Goal: Transaction & Acquisition: Purchase product/service

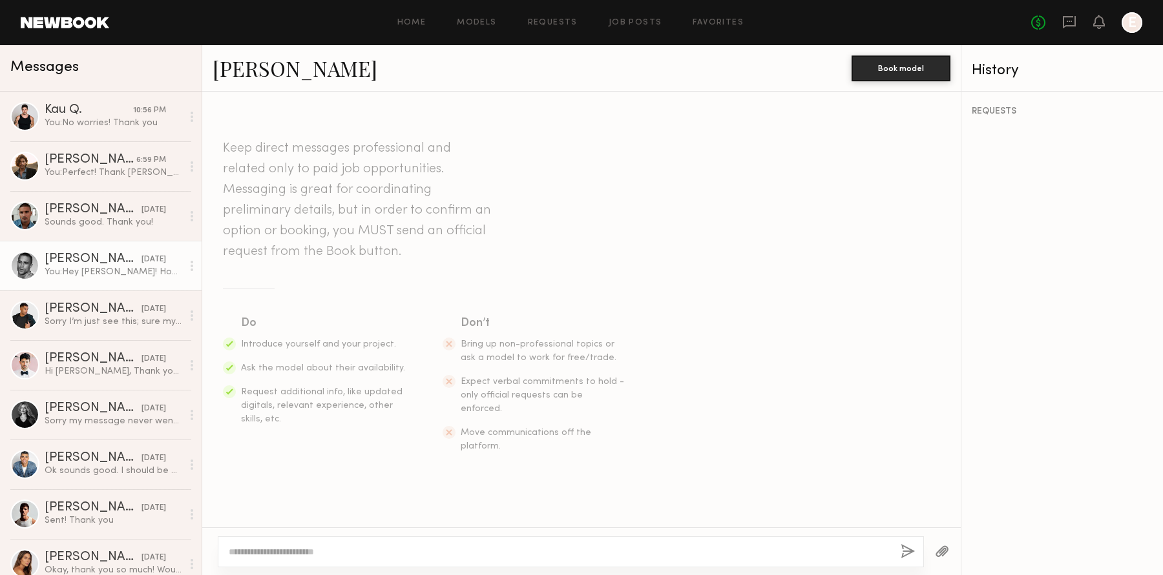
scroll to position [178, 0]
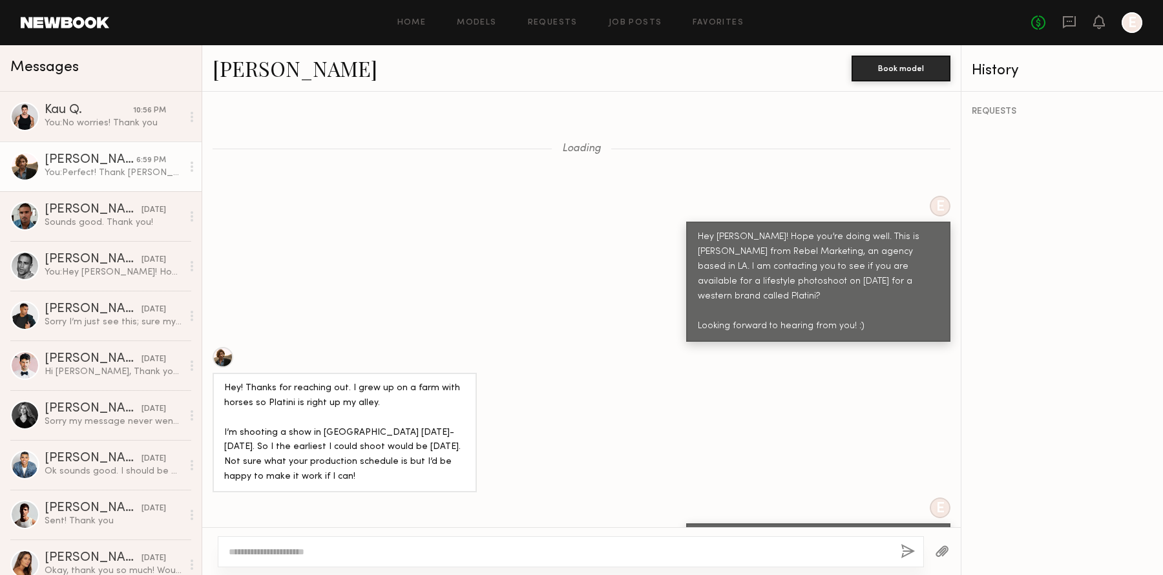
scroll to position [1515, 0]
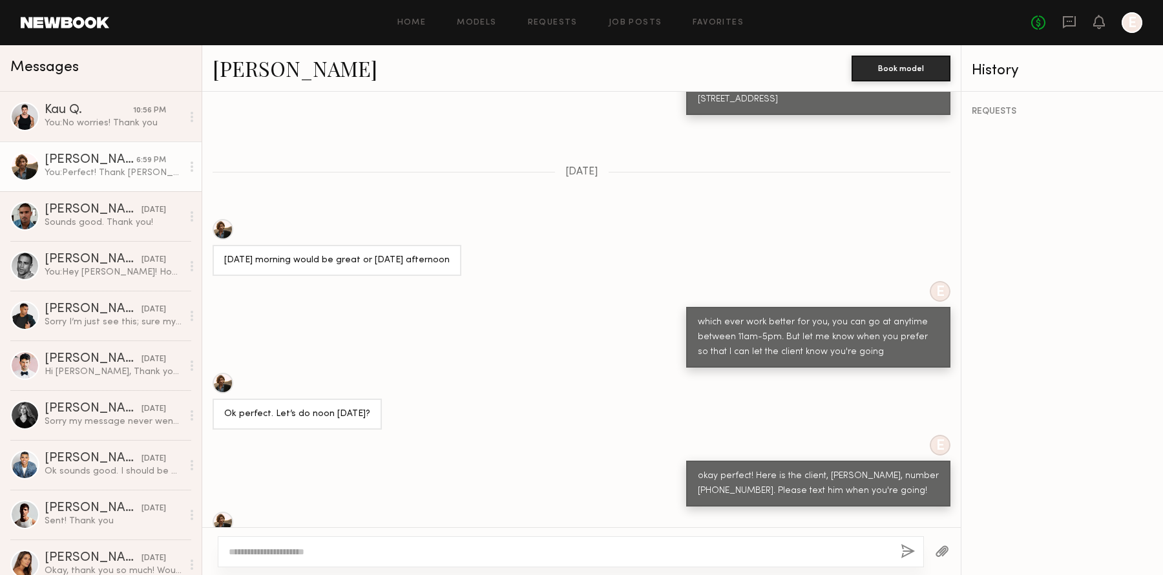
scroll to position [1515, 0]
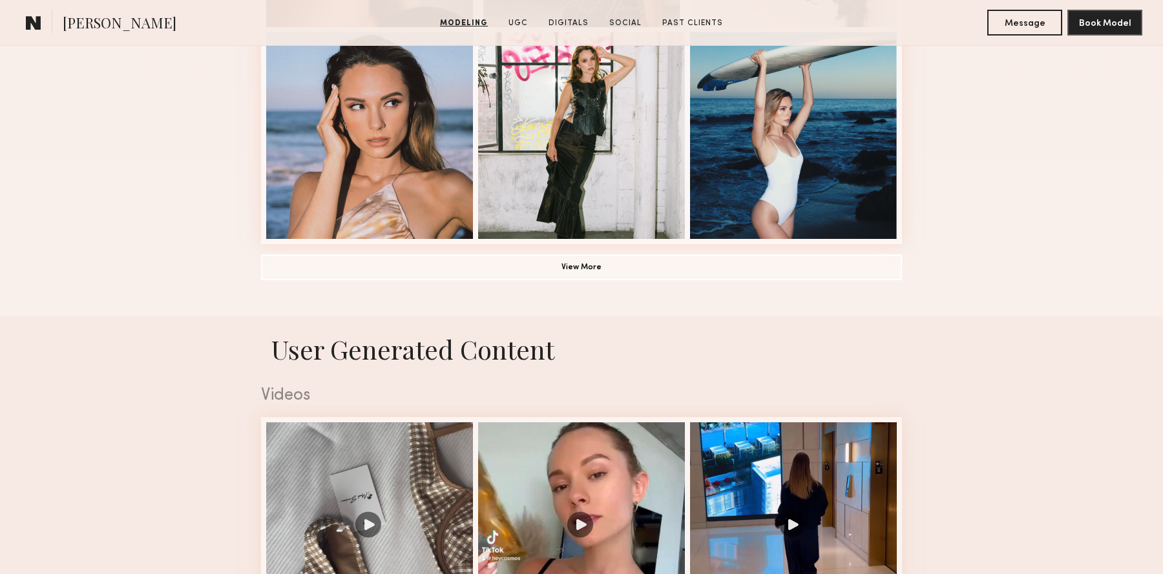
scroll to position [800, 0]
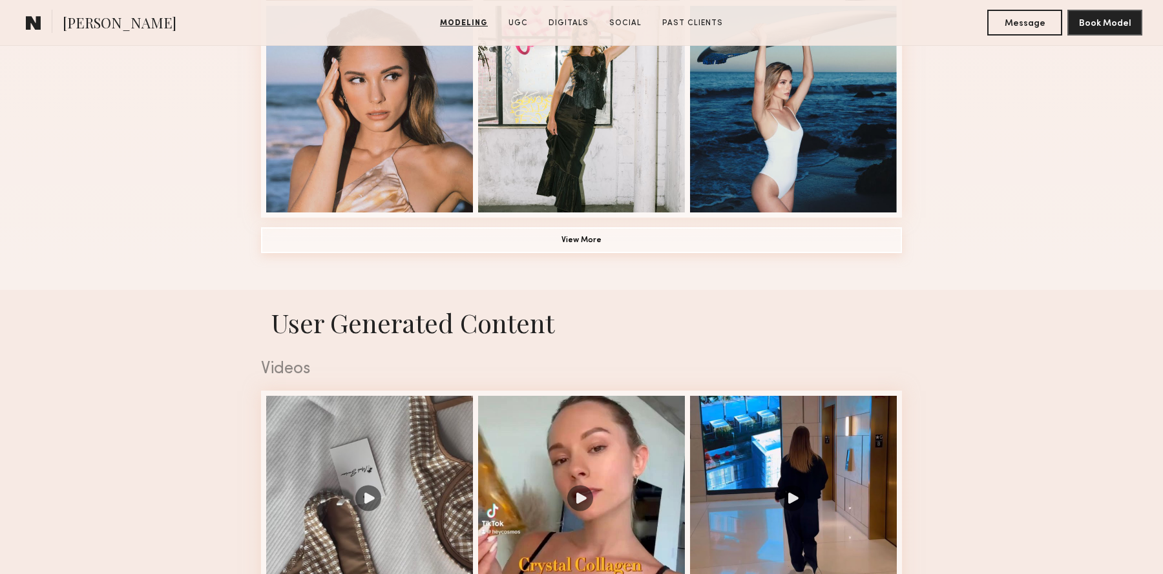
click at [601, 233] on button "View More" at bounding box center [581, 240] width 641 height 26
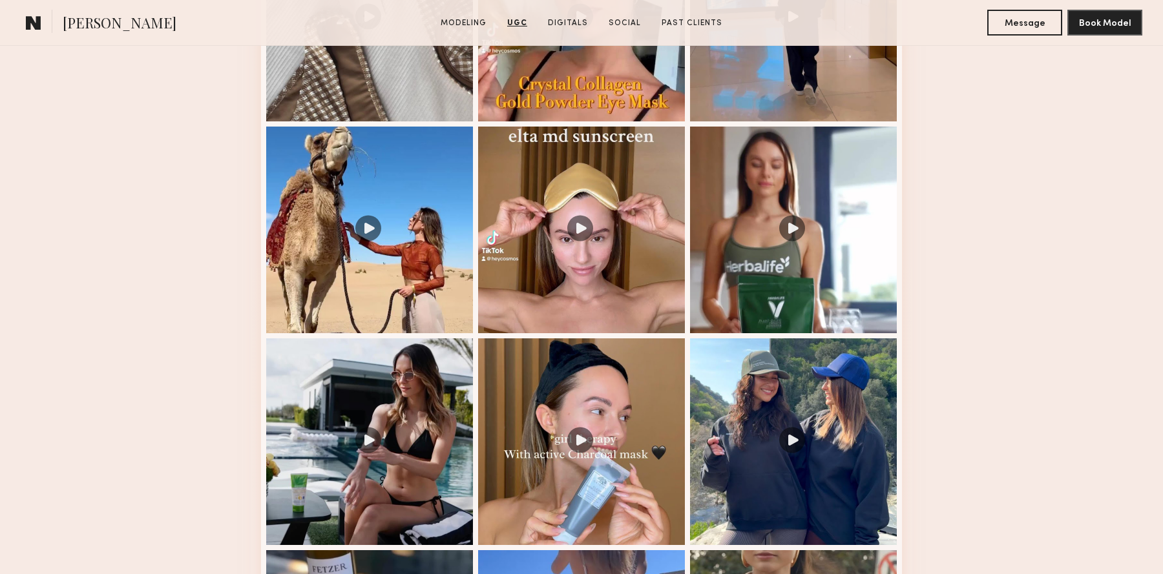
scroll to position [2310, 0]
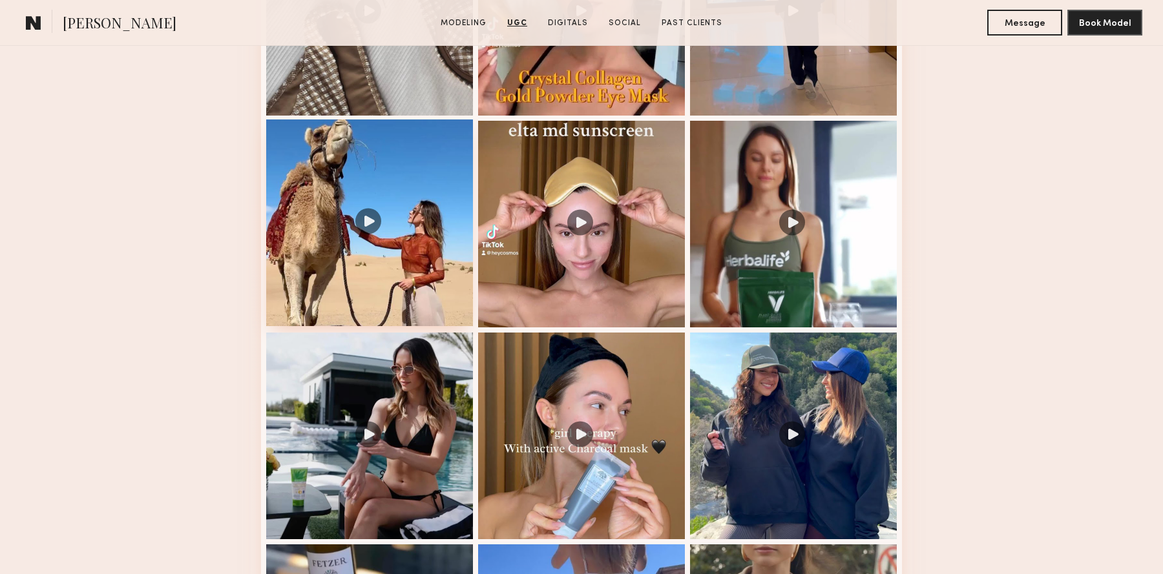
click at [320, 284] on div at bounding box center [369, 222] width 207 height 207
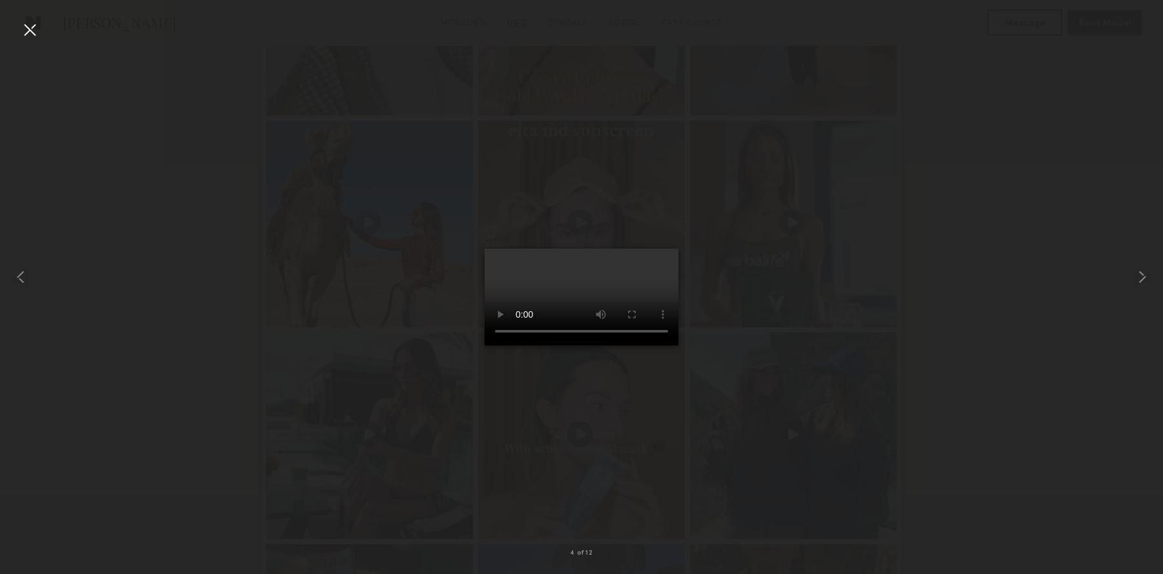
click at [28, 24] on div at bounding box center [29, 29] width 21 height 21
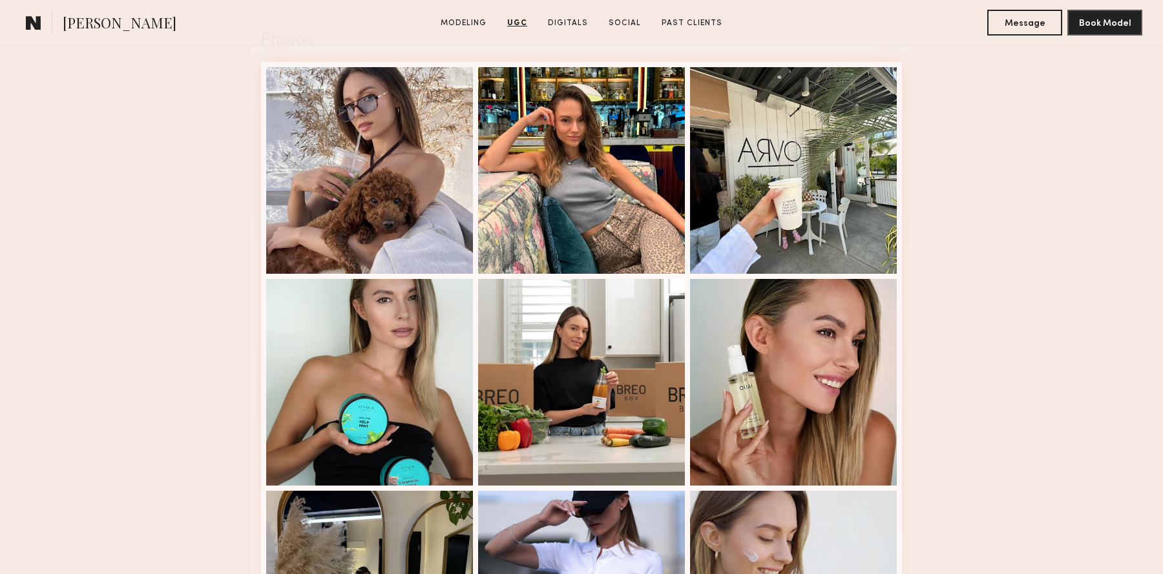
scroll to position [3074, 0]
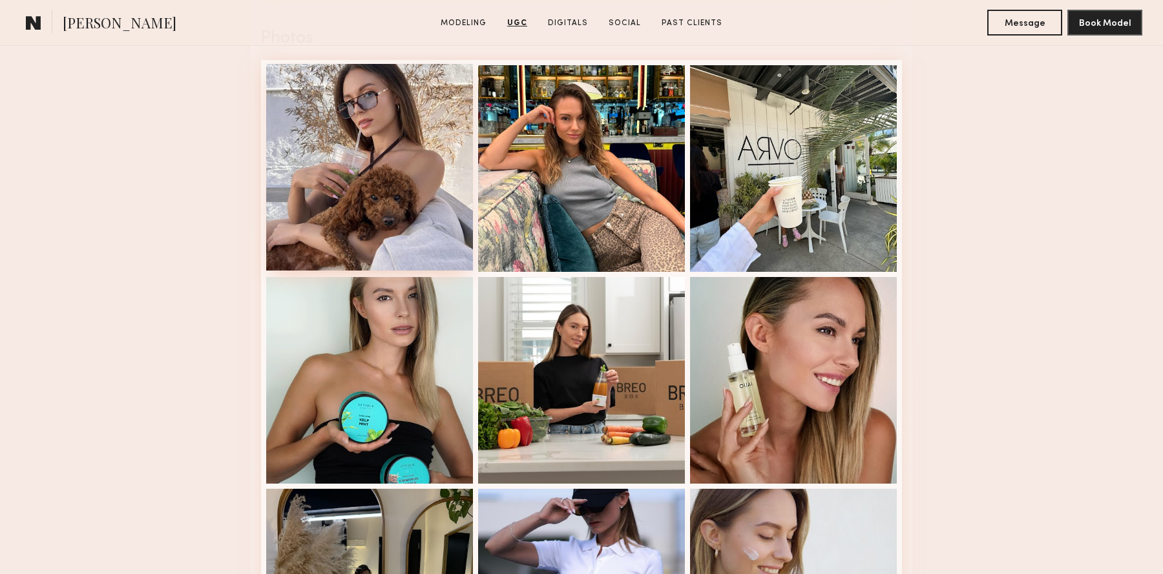
click at [397, 175] on div at bounding box center [369, 167] width 207 height 207
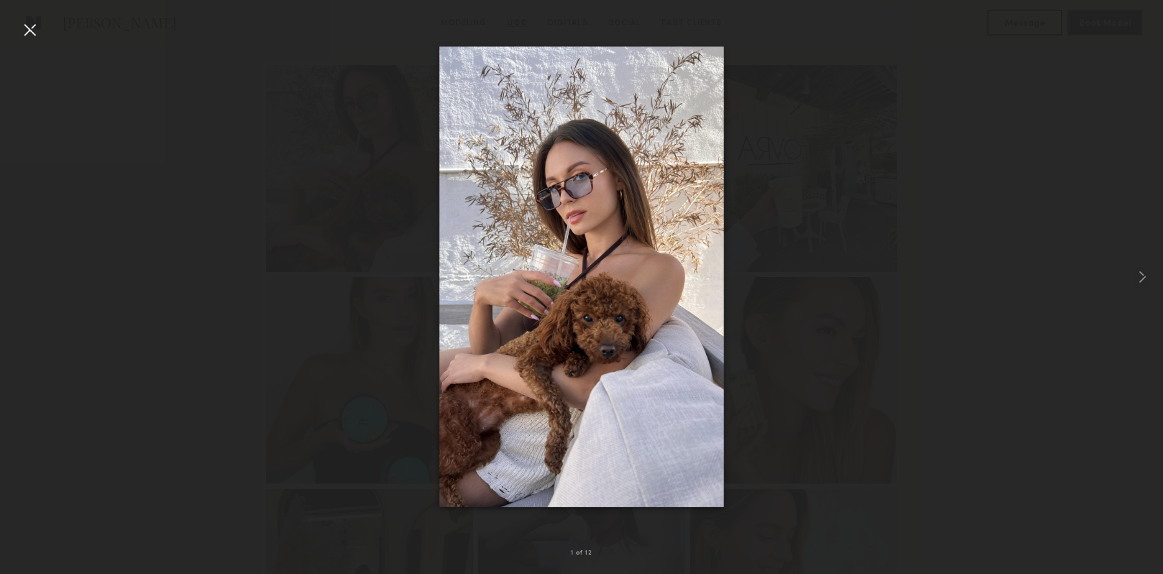
click at [29, 26] on div at bounding box center [29, 29] width 21 height 21
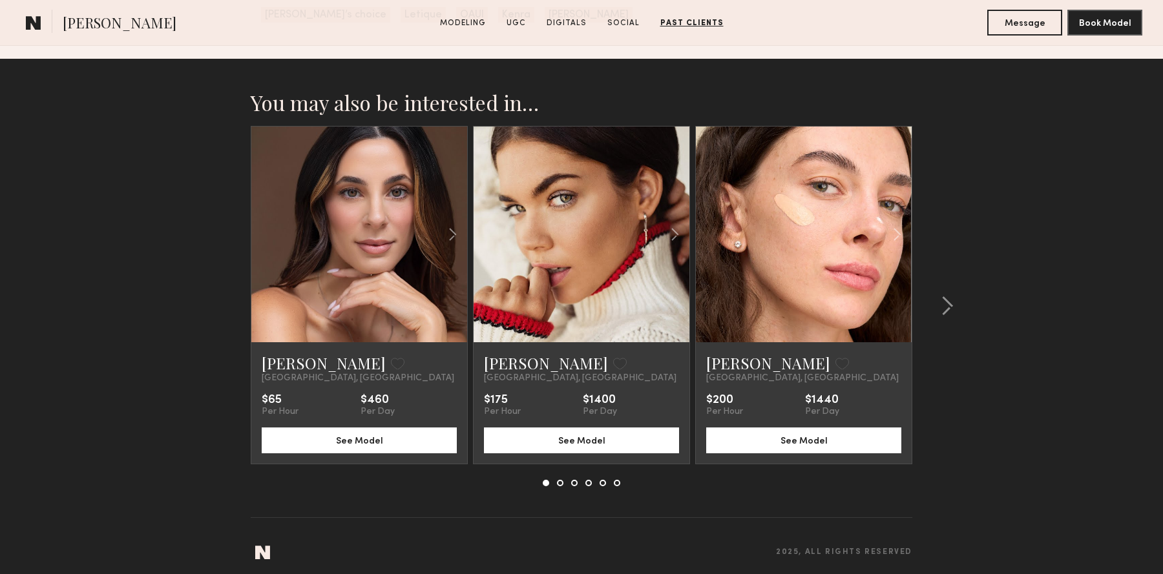
scroll to position [4875, 0]
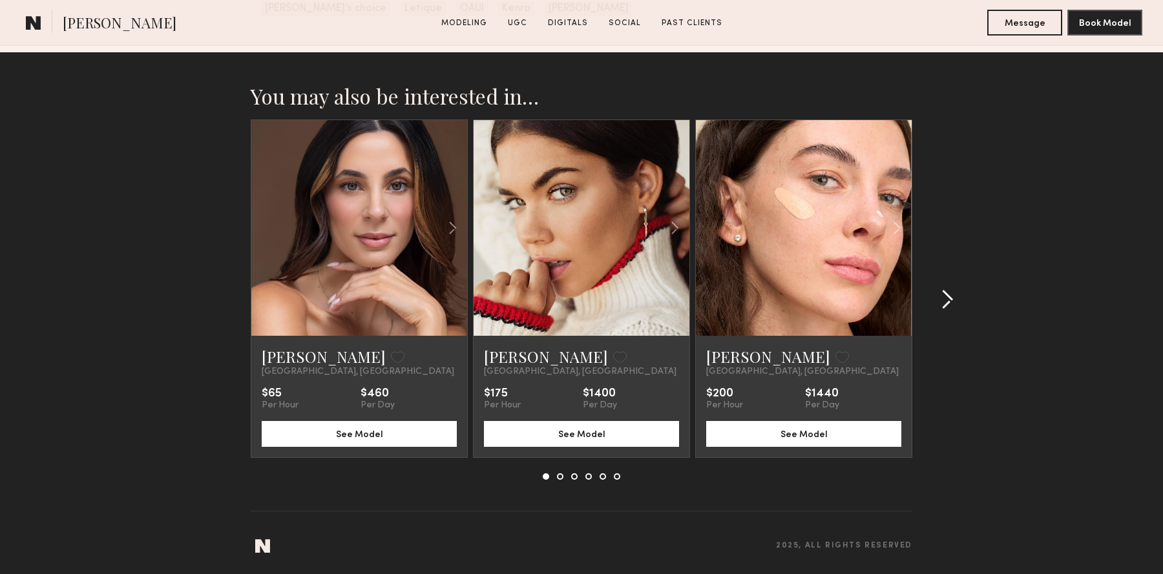
click at [951, 299] on common-icon at bounding box center [946, 299] width 13 height 21
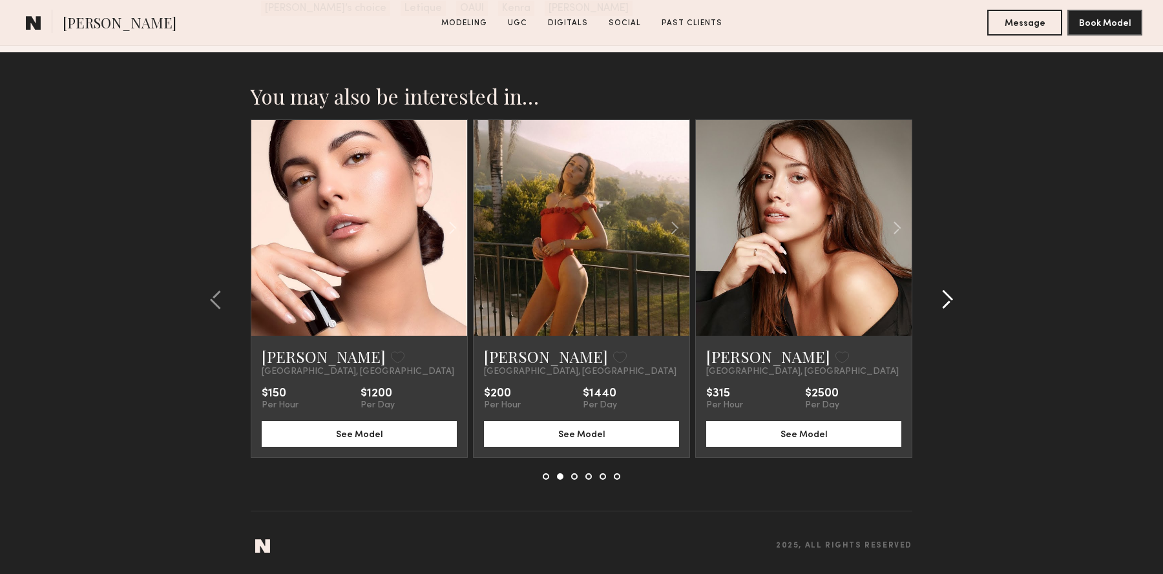
click at [951, 299] on common-icon at bounding box center [946, 299] width 13 height 21
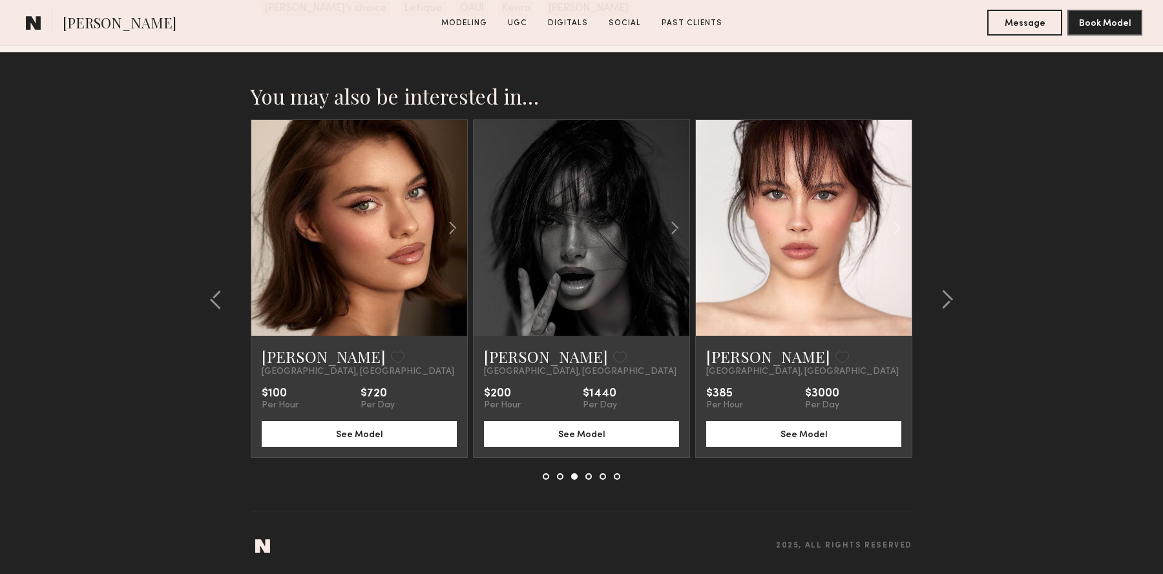
click at [80, 23] on span "Anastasiia S." at bounding box center [120, 24] width 114 height 23
click at [41, 23] on common-icon at bounding box center [34, 22] width 16 height 17
